Goal: Task Accomplishment & Management: Complete application form

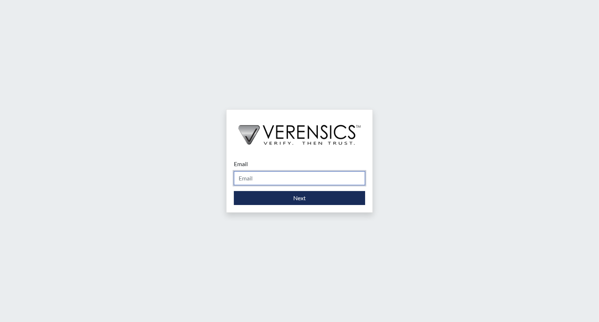
click at [280, 175] on input "Email" at bounding box center [299, 178] width 131 height 14
type input "[PERSON_NAME][EMAIL_ADDRESS][PERSON_NAME][DOMAIN_NAME]"
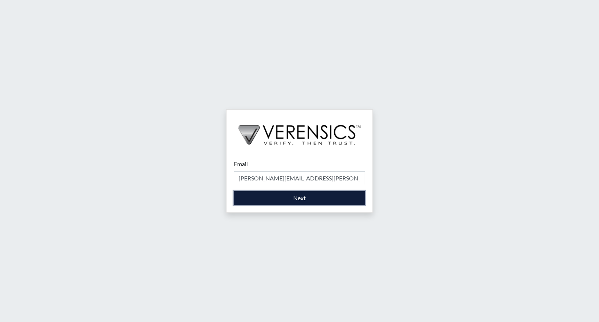
click at [297, 199] on button "Next" at bounding box center [299, 198] width 131 height 14
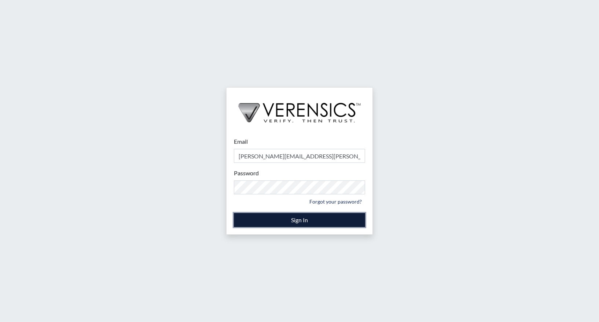
click at [286, 221] on button "Sign In" at bounding box center [299, 220] width 131 height 14
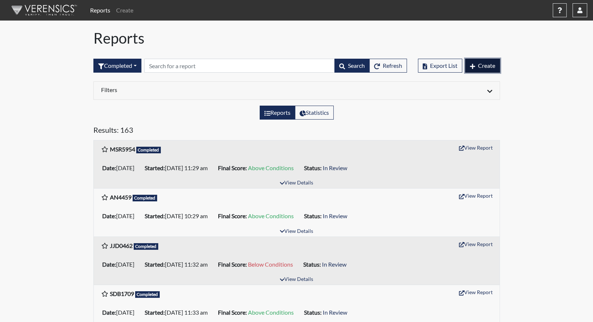
click at [483, 66] on span "Create" at bounding box center [486, 65] width 17 height 7
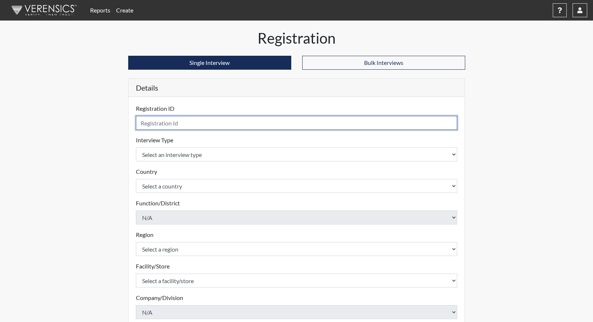
click at [189, 123] on input "text" at bounding box center [297, 123] width 322 height 14
click at [207, 125] on input "text" at bounding box center [297, 123] width 322 height 14
type input "JLF0648"
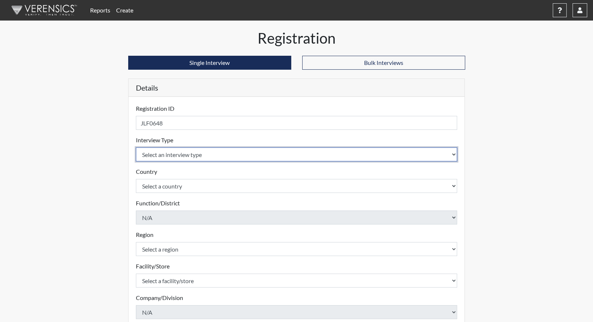
click at [193, 155] on select "Select an interview type Corrections Pre-Employment" at bounding box center [297, 154] width 322 height 14
select select "ff733e93-e1bf-11ea-9c9f-0eff0cf7eb8f"
click at [136, 147] on select "Select an interview type Corrections Pre-Employment" at bounding box center [297, 154] width 322 height 14
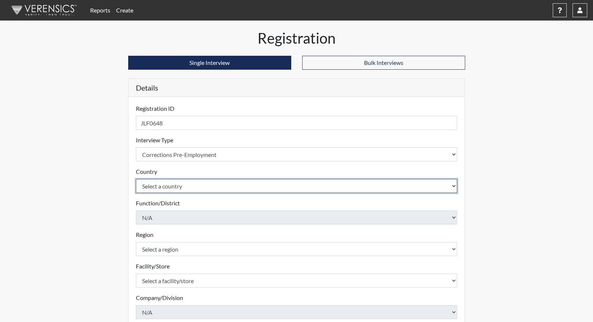
click at [177, 186] on select "Select a country [GEOGRAPHIC_DATA] [GEOGRAPHIC_DATA]" at bounding box center [297, 186] width 322 height 14
select select "united-states-of-[GEOGRAPHIC_DATA]"
click at [136, 179] on select "Select a country [GEOGRAPHIC_DATA] [GEOGRAPHIC_DATA]" at bounding box center [297, 186] width 322 height 14
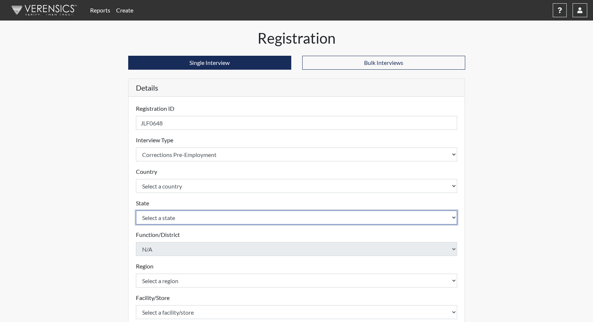
click at [165, 220] on select "Select a state [US_STATE] [US_STATE] [US_STATE] [US_STATE] [US_STATE] [US_STATE…" at bounding box center [297, 217] width 322 height 14
select select "GA"
click at [136, 210] on select "Select a state [US_STATE] [US_STATE] [US_STATE] [US_STATE] [US_STATE] [US_STATE…" at bounding box center [297, 217] width 322 height 14
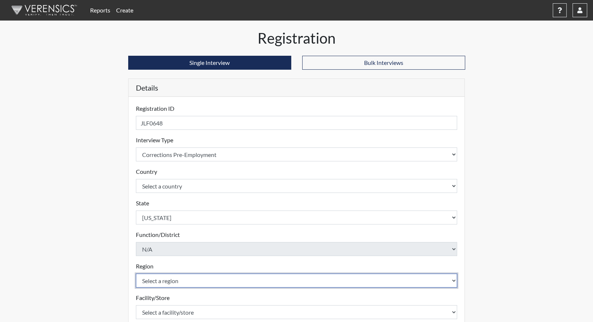
click at [190, 280] on select "Select a region [GEOGRAPHIC_DATA]" at bounding box center [297, 280] width 322 height 14
select select "8bdab1f8-09d2-48bf-ae6d-f2dae3084107"
click at [136, 273] on select "Select a region [GEOGRAPHIC_DATA]" at bounding box center [297, 280] width 322 height 14
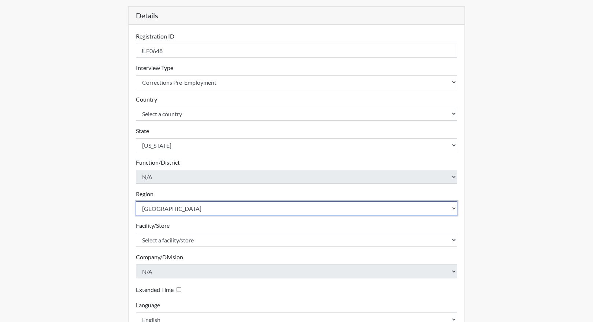
scroll to position [73, 0]
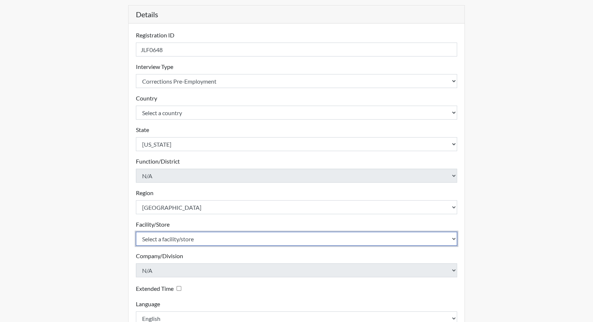
click at [197, 237] on select "Select a facility/store [PERSON_NAME]" at bounding box center [297, 239] width 322 height 14
select select "f596a289-534b-4d03-832e-4a8daa59f436"
click at [136, 232] on select "Select a facility/store [PERSON_NAME]" at bounding box center [297, 239] width 322 height 14
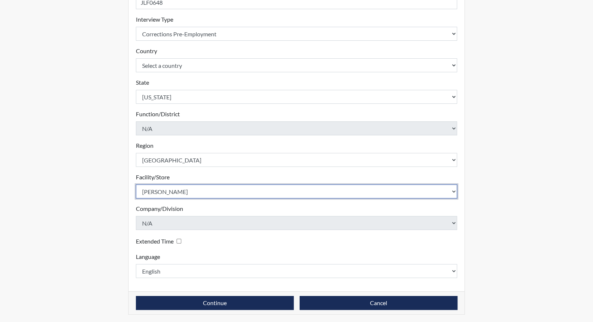
scroll to position [121, 0]
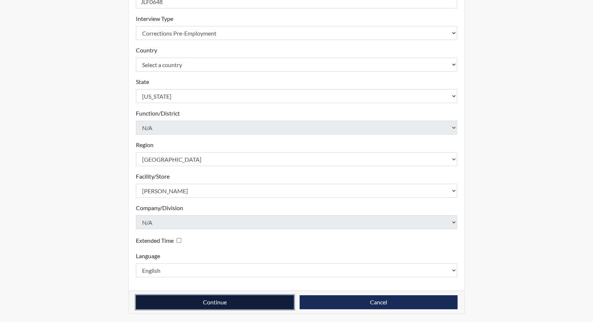
click at [271, 298] on button "Continue" at bounding box center [215, 302] width 158 height 14
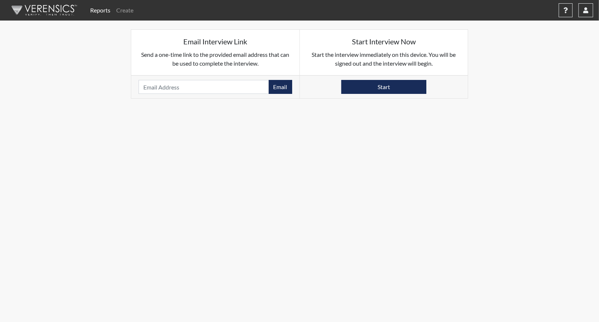
click at [371, 93] on div "Start" at bounding box center [384, 86] width 168 height 23
click at [371, 89] on button "Start" at bounding box center [383, 87] width 85 height 14
